Goal: Task Accomplishment & Management: Use online tool/utility

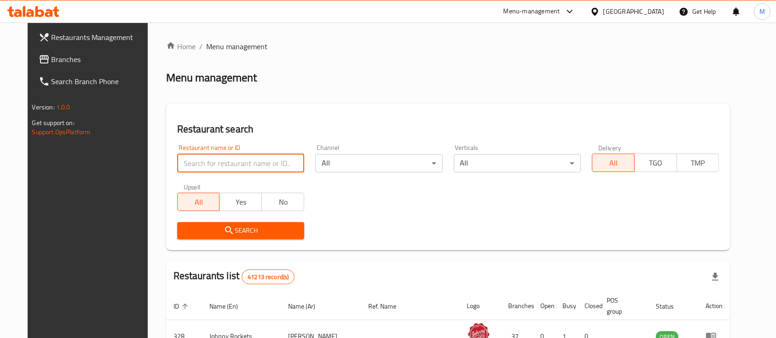
click at [288, 163] on input "search" at bounding box center [240, 163] width 127 height 18
type input "macao"
click button "Search" at bounding box center [240, 230] width 127 height 17
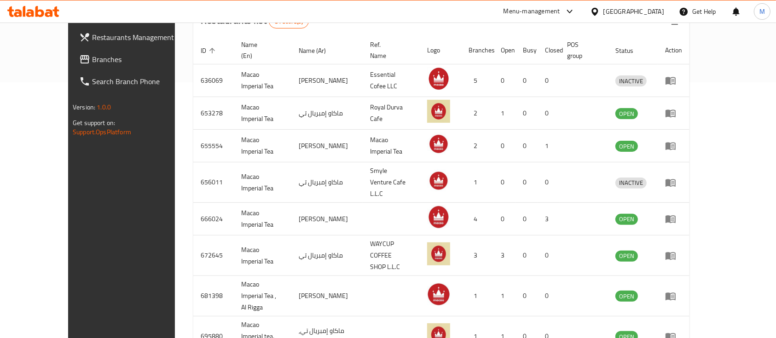
scroll to position [256, 0]
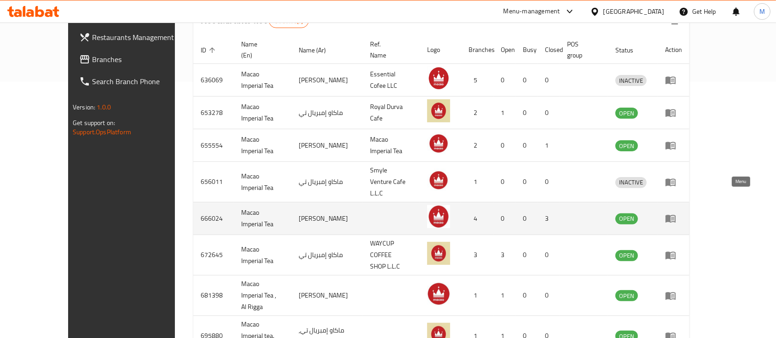
click at [676, 213] on icon "enhanced table" at bounding box center [670, 218] width 11 height 11
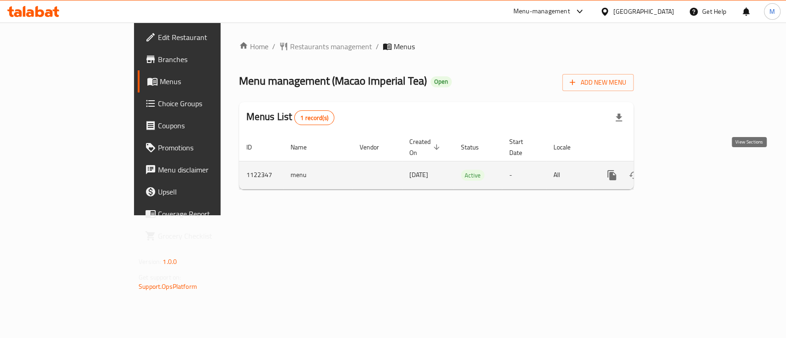
click at [689, 164] on link "enhanced table" at bounding box center [678, 175] width 22 height 22
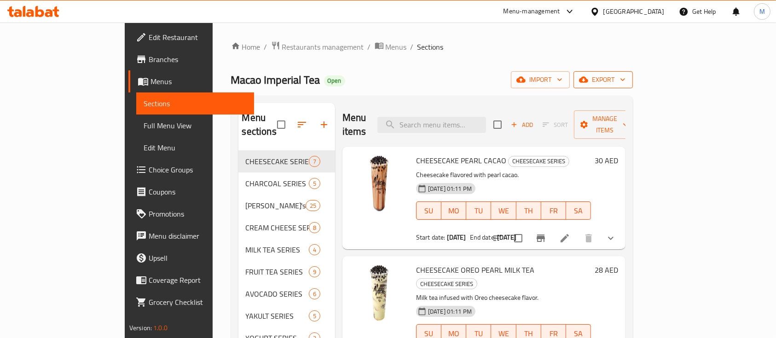
click at [626, 83] on span "export" at bounding box center [603, 80] width 45 height 12
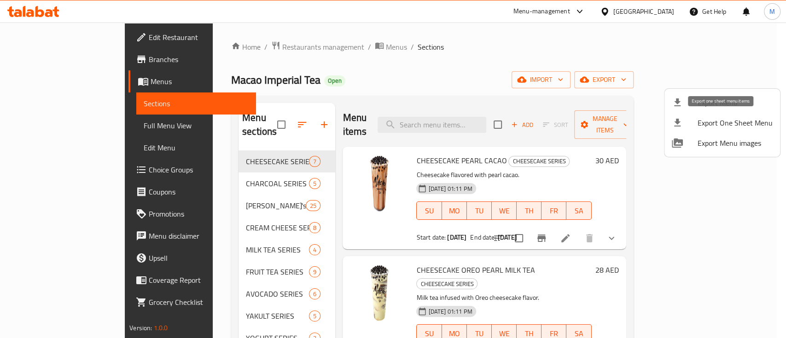
click at [721, 131] on li "Export One Sheet Menu" at bounding box center [722, 123] width 116 height 20
click at [715, 142] on span "Export Menu images" at bounding box center [735, 143] width 75 height 11
